Goal: Task Accomplishment & Management: Manage account settings

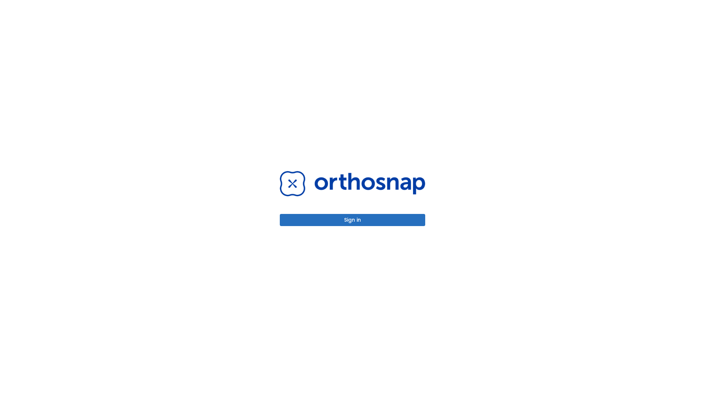
click at [353, 220] on button "Sign in" at bounding box center [352, 220] width 145 height 12
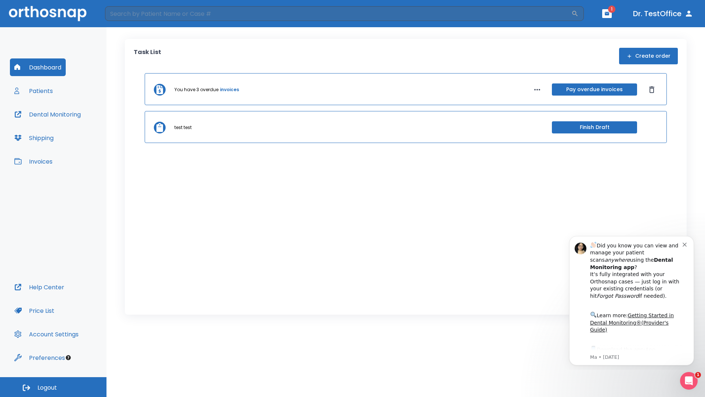
click at [53, 387] on span "Logout" at bounding box center [46, 387] width 19 height 8
